Goal: Task Accomplishment & Management: Complete application form

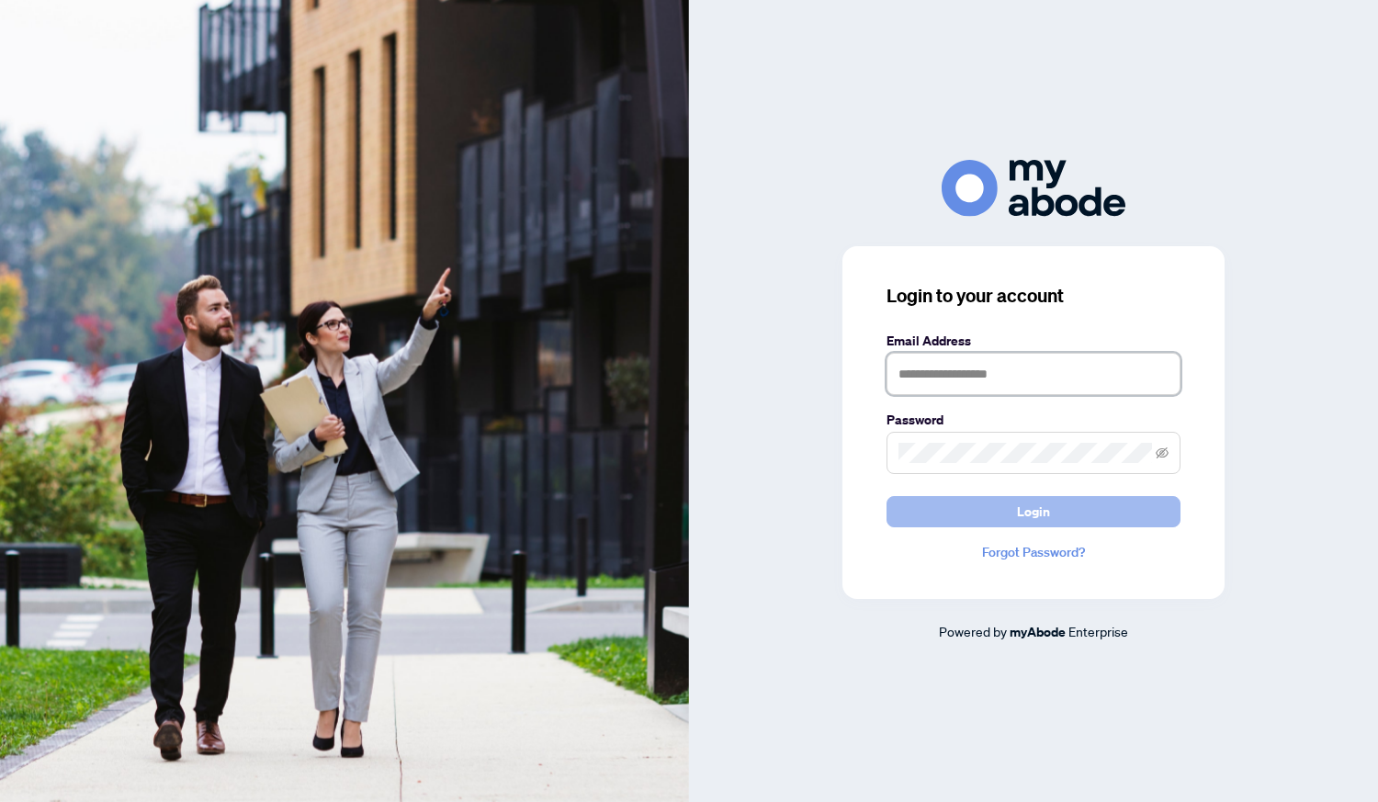
type input "**********"
click at [1040, 510] on span "Login" at bounding box center [1033, 511] width 33 height 29
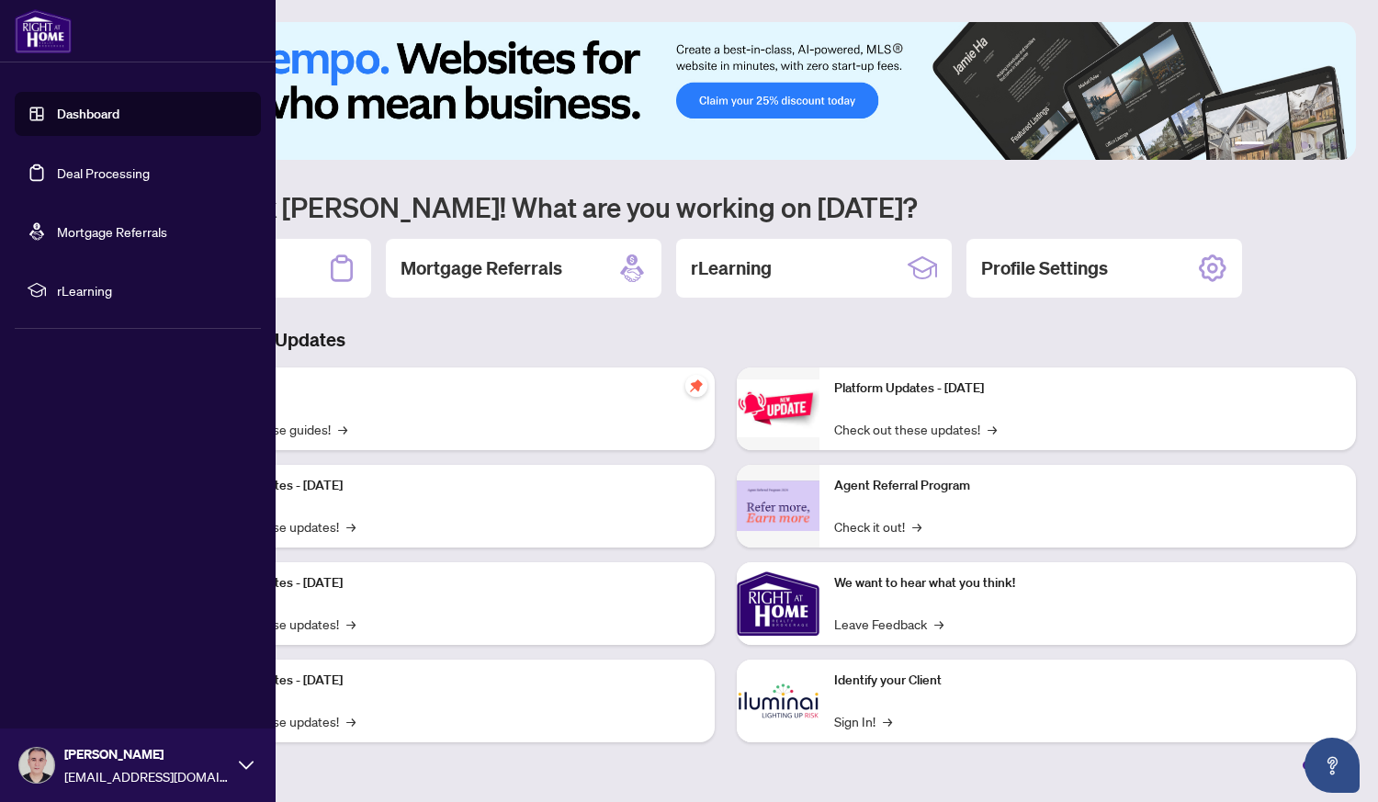
click at [131, 176] on link "Deal Processing" at bounding box center [103, 173] width 93 height 17
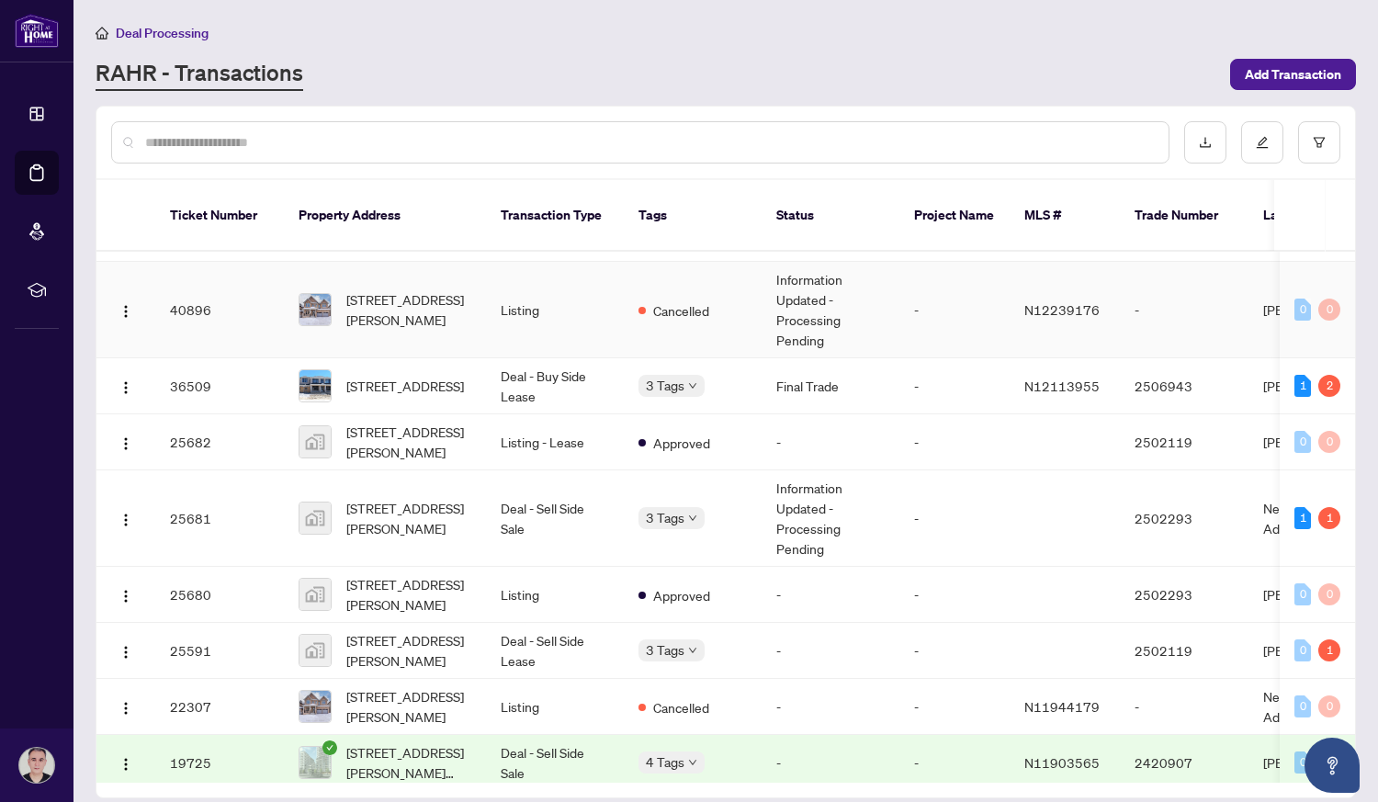
scroll to position [470, 0]
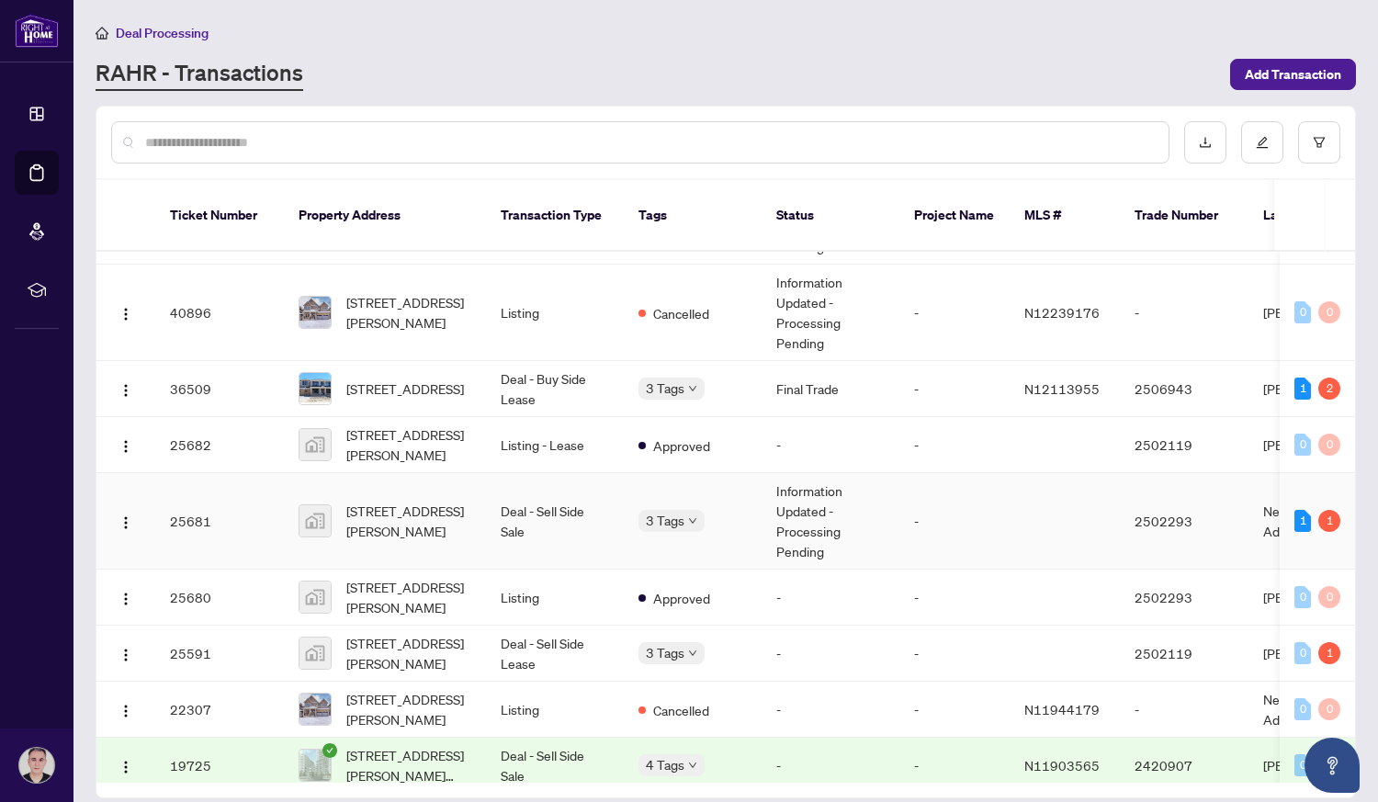
click at [785, 498] on td "Information Updated - Processing Pending" at bounding box center [831, 521] width 138 height 96
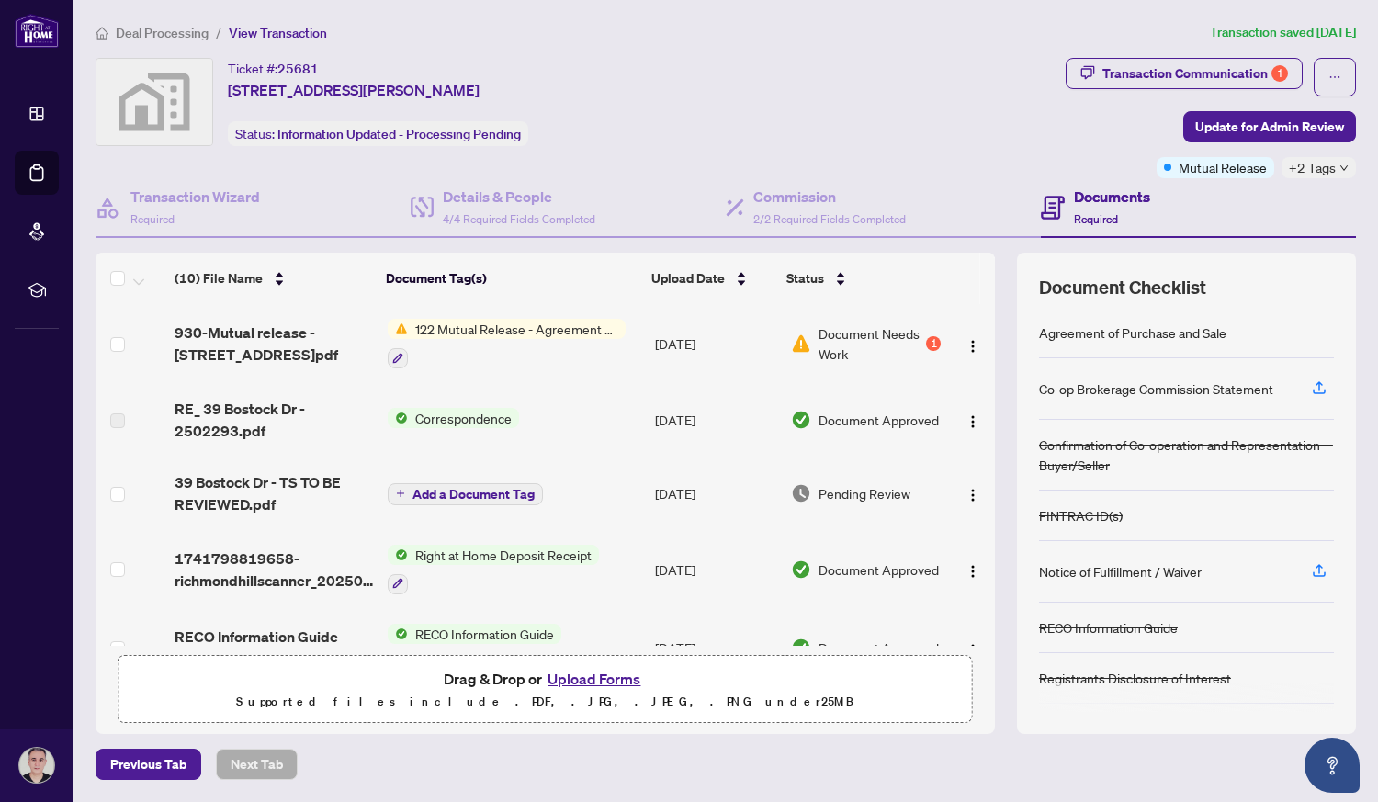
click at [568, 330] on span "122 Mutual Release - Agreement of Purchase and Sale" at bounding box center [517, 329] width 218 height 20
click at [592, 679] on button "Upload Forms" at bounding box center [594, 679] width 104 height 24
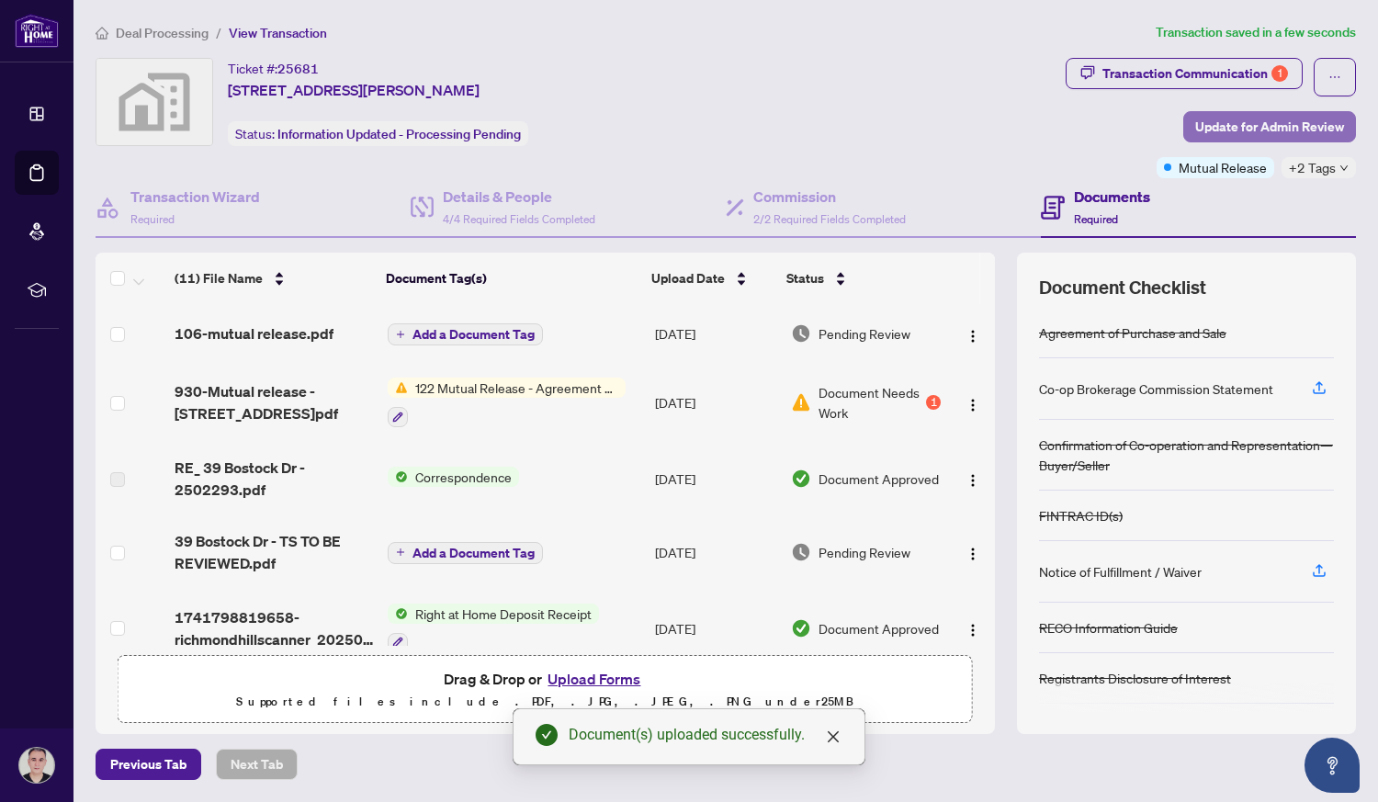
click at [1265, 119] on span "Update for Admin Review" at bounding box center [1270, 126] width 149 height 29
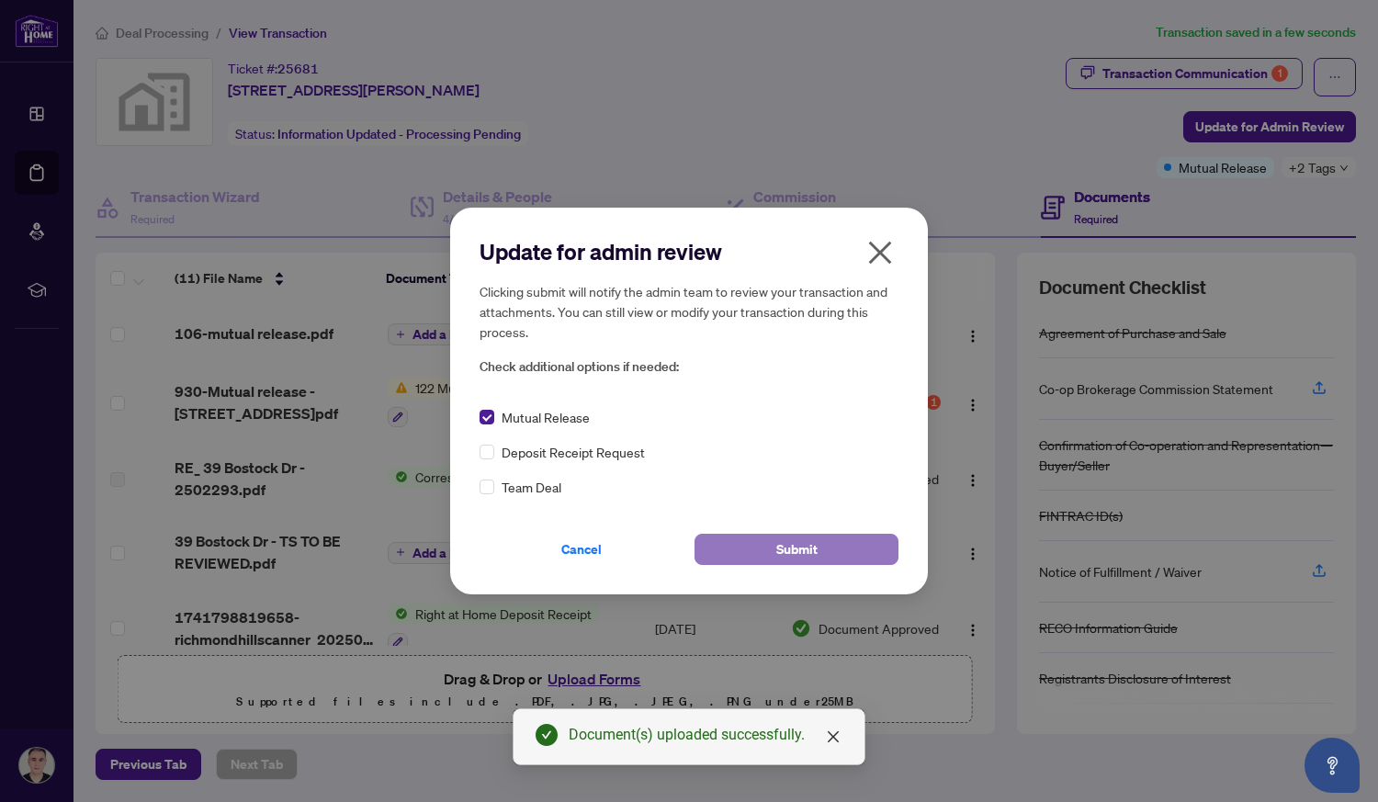
click at [815, 550] on span "Submit" at bounding box center [797, 549] width 41 height 29
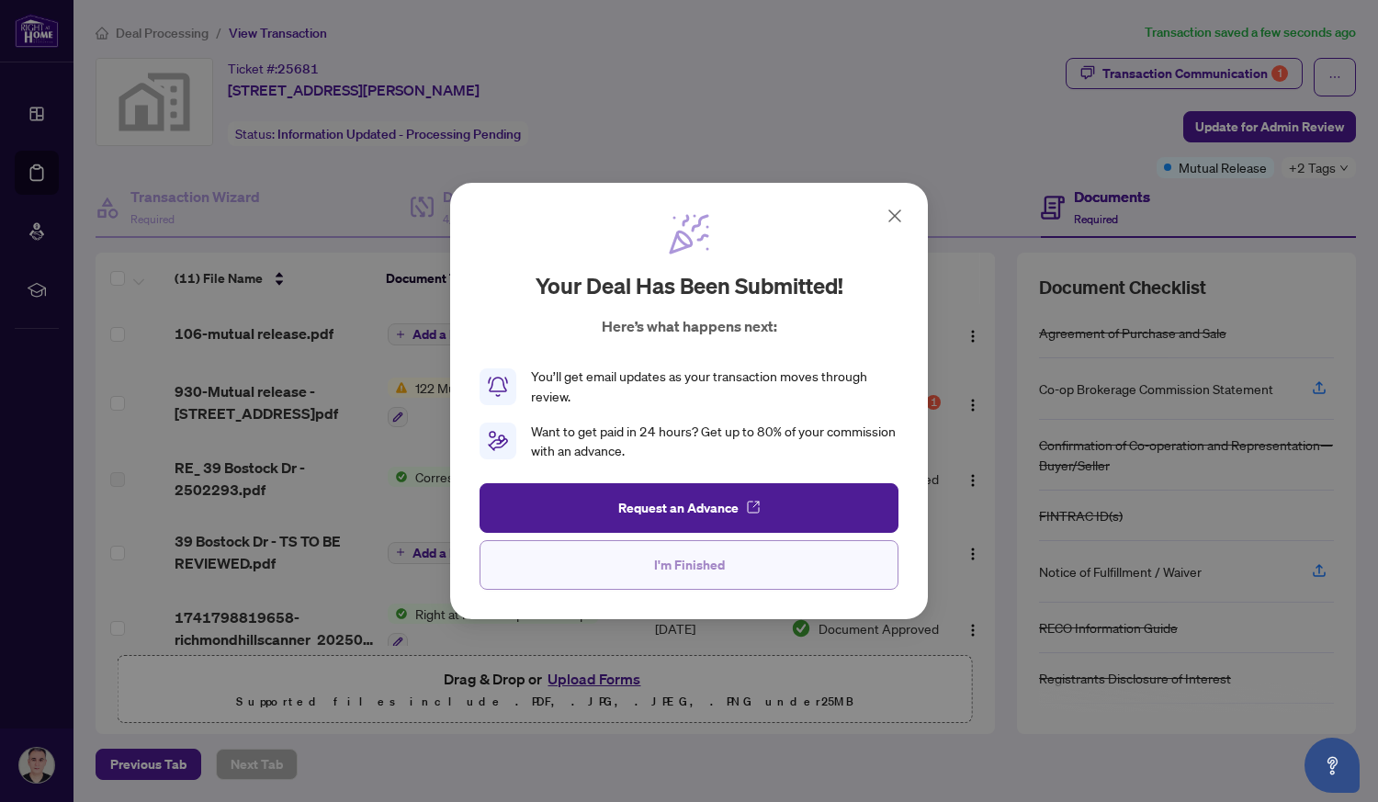
click at [729, 567] on button "I'm Finished" at bounding box center [689, 565] width 419 height 50
